Goal: Check status: Check status

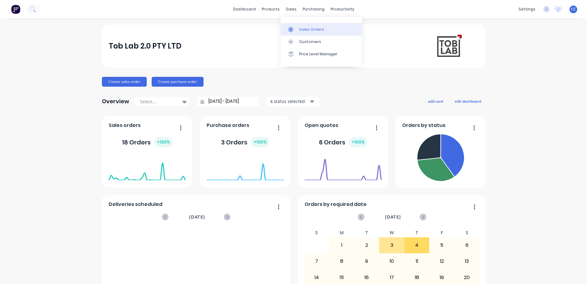
click at [303, 28] on div "Sales Orders" at bounding box center [311, 30] width 25 height 6
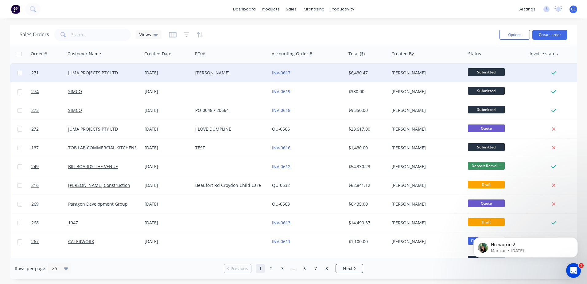
click at [236, 71] on div "[PERSON_NAME]" at bounding box center [229, 73] width 68 height 6
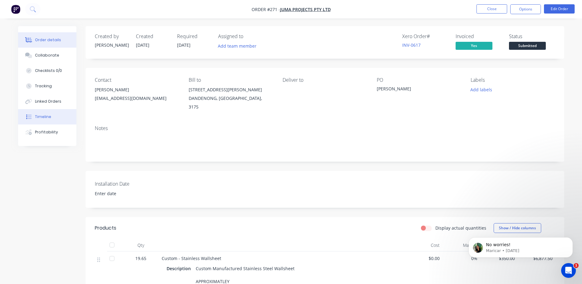
click at [48, 122] on button "Timeline" at bounding box center [47, 116] width 58 height 15
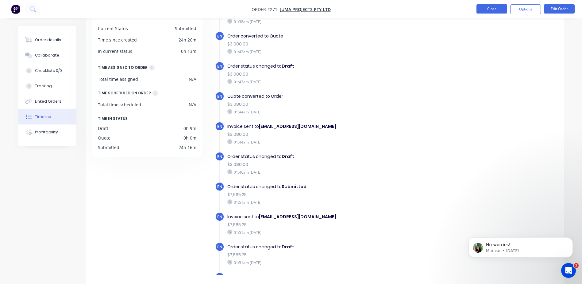
click at [494, 10] on button "Close" at bounding box center [492, 8] width 31 height 9
